Goal: Task Accomplishment & Management: Complete application form

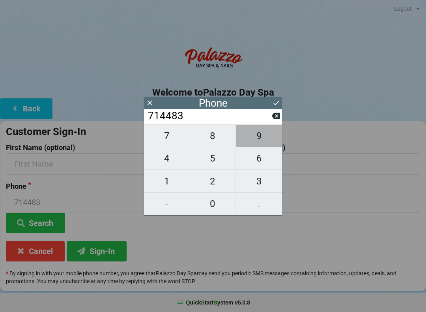
click at [267, 138] on span "9" at bounding box center [259, 135] width 46 height 17
type input "7144839"
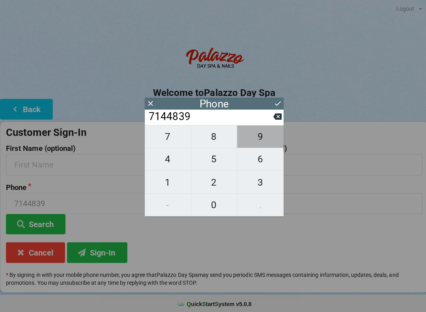
click at [264, 161] on span "6" at bounding box center [259, 158] width 46 height 17
type input "71448396"
click at [215, 207] on span "0" at bounding box center [213, 203] width 46 height 17
type input "714483960"
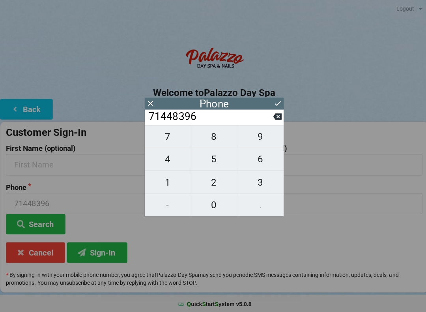
type input "714483960"
click at [263, 138] on span "9" at bounding box center [259, 135] width 46 height 17
type input "7144839609"
click at [278, 103] on icon at bounding box center [276, 103] width 8 height 8
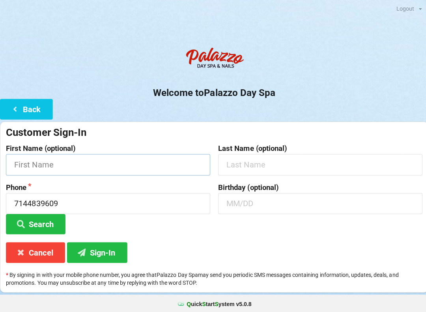
click at [152, 165] on input "text" at bounding box center [107, 163] width 203 height 21
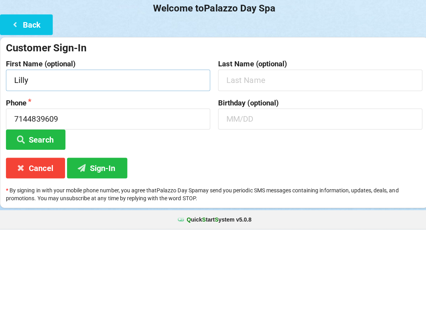
type input "Lilly"
click at [312, 153] on input "text" at bounding box center [318, 163] width 203 height 21
click at [302, 192] on input "text" at bounding box center [318, 202] width 203 height 21
type input "07/26"
click at [327, 153] on input "text" at bounding box center [318, 163] width 203 height 21
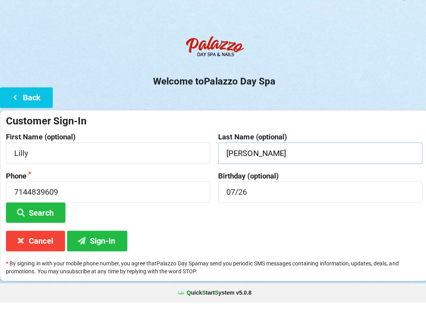
type input "[PERSON_NAME]"
click at [109, 241] on button "Sign-In" at bounding box center [97, 251] width 60 height 20
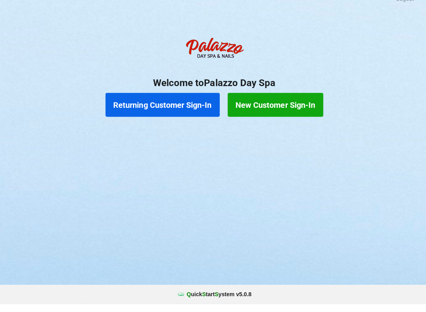
click at [155, 102] on button "Returning Customer Sign-In" at bounding box center [162, 114] width 114 height 24
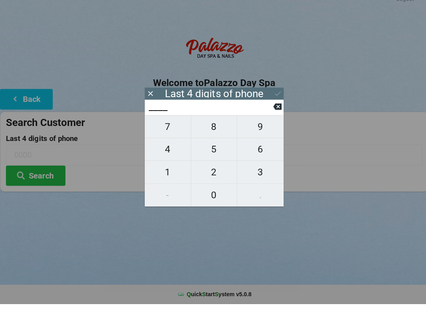
click at [216, 127] on span "8" at bounding box center [213, 135] width 46 height 17
type input "8___"
click at [260, 133] on span "9" at bounding box center [259, 135] width 46 height 17
type input "89__"
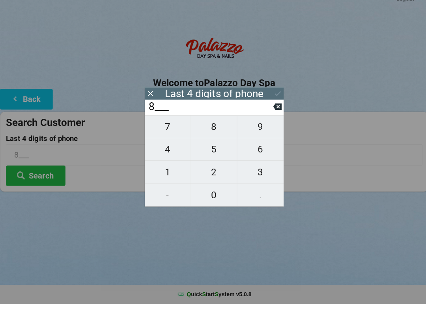
type input "89__"
click at [212, 178] on span "2" at bounding box center [213, 181] width 46 height 17
type input "892_"
click at [167, 137] on span "7" at bounding box center [167, 135] width 46 height 17
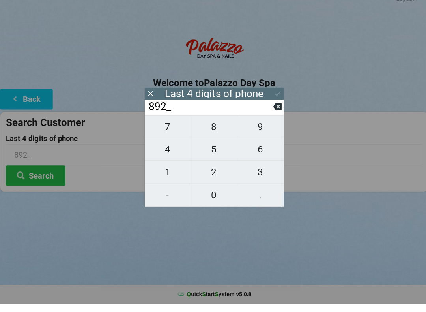
type input "8927"
click at [273, 109] on div "8927" at bounding box center [213, 116] width 138 height 15
click at [274, 112] on icon at bounding box center [276, 116] width 8 height 8
click at [172, 141] on button "7" at bounding box center [167, 135] width 46 height 23
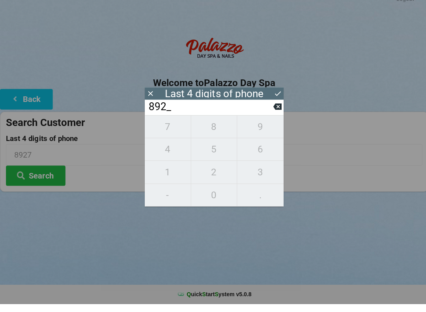
type input "8927"
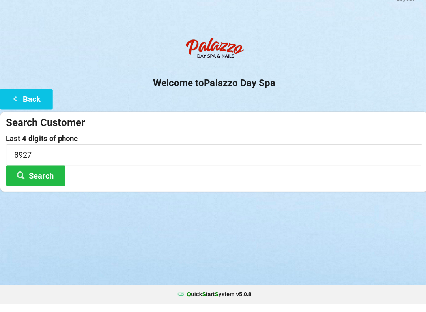
click at [292, 268] on div "Logout Logout Sign-In Welcome to Palazzo Day Spa Back Search Customer Last 4 di…" at bounding box center [213, 156] width 426 height 312
click at [39, 174] on button "Search" at bounding box center [35, 184] width 59 height 20
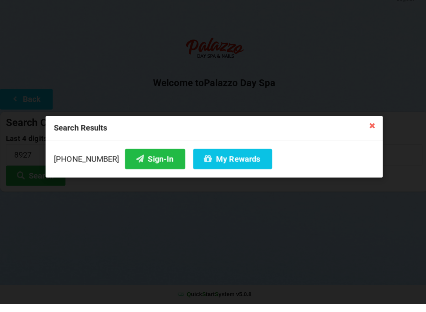
click at [142, 158] on button "Sign-In" at bounding box center [154, 168] width 60 height 20
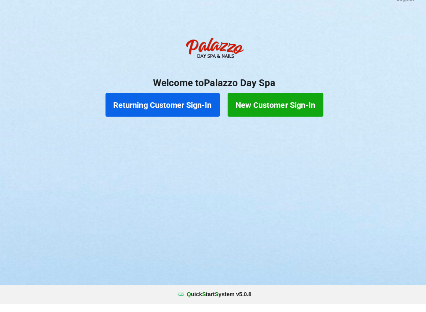
click at [171, 108] on button "Returning Customer Sign-In" at bounding box center [162, 114] width 114 height 24
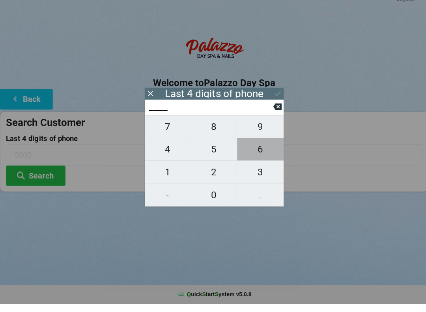
click at [260, 150] on span "6" at bounding box center [259, 158] width 46 height 17
type input "6___"
click at [213, 129] on span "8" at bounding box center [213, 135] width 46 height 17
type input "68__"
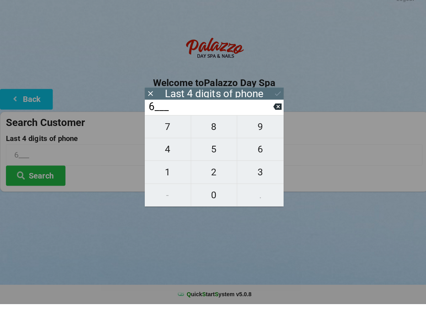
type input "68__"
click at [169, 127] on span "7" at bounding box center [167, 135] width 46 height 17
type input "687_"
click at [169, 173] on span "1" at bounding box center [167, 181] width 46 height 17
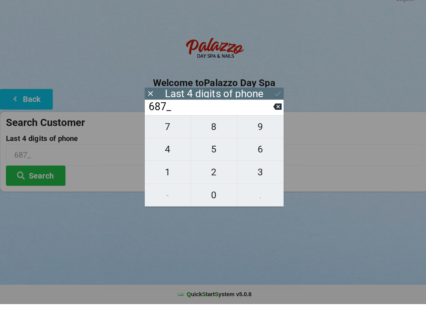
type input "6871"
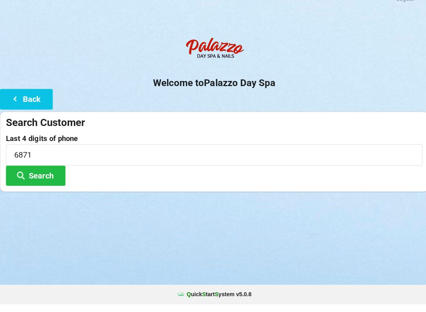
click at [40, 176] on button "Search" at bounding box center [35, 184] width 59 height 20
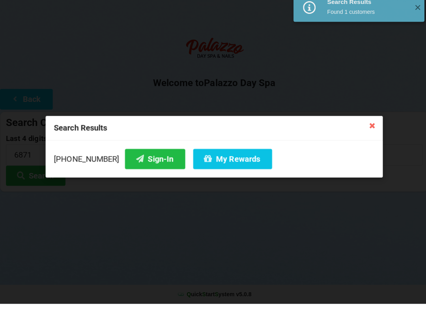
click at [139, 158] on button "Sign-In" at bounding box center [154, 168] width 60 height 20
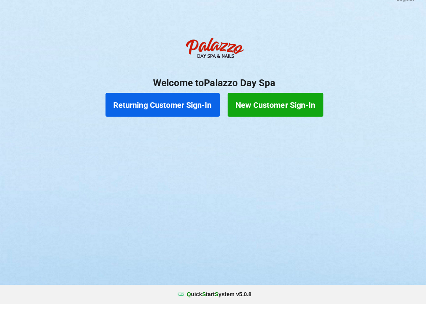
click at [172, 105] on button "Returning Customer Sign-In" at bounding box center [162, 114] width 114 height 24
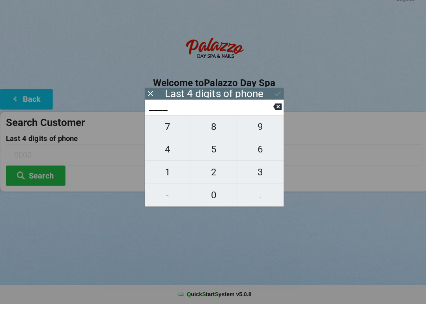
click at [259, 131] on span "9" at bounding box center [259, 135] width 46 height 17
type input "9___"
click at [213, 195] on span "0" at bounding box center [213, 203] width 46 height 17
type input "90__"
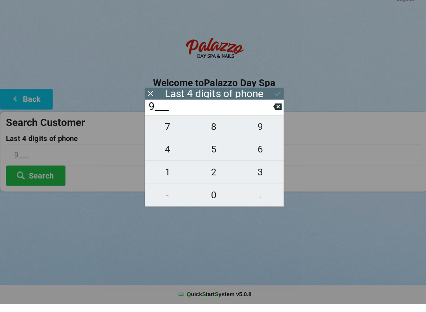
type input "90__"
click at [212, 129] on span "8" at bounding box center [213, 135] width 46 height 17
type input "908_"
click at [265, 173] on span "3" at bounding box center [259, 181] width 46 height 17
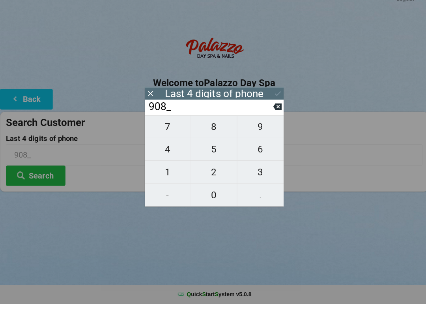
type input "9083"
click at [47, 178] on button "Search" at bounding box center [35, 184] width 59 height 20
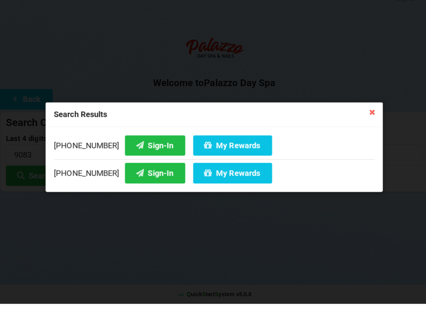
click at [216, 172] on button "My Rewards" at bounding box center [231, 182] width 79 height 20
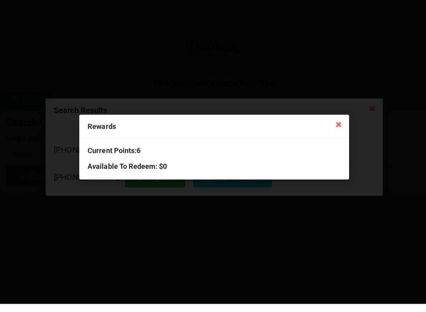
click at [337, 127] on icon at bounding box center [337, 133] width 13 height 13
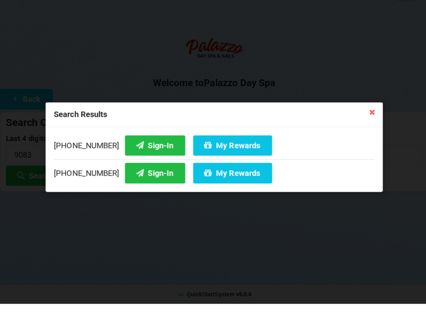
click at [144, 174] on button "Sign-In" at bounding box center [154, 182] width 60 height 20
